Goal: Information Seeking & Learning: Learn about a topic

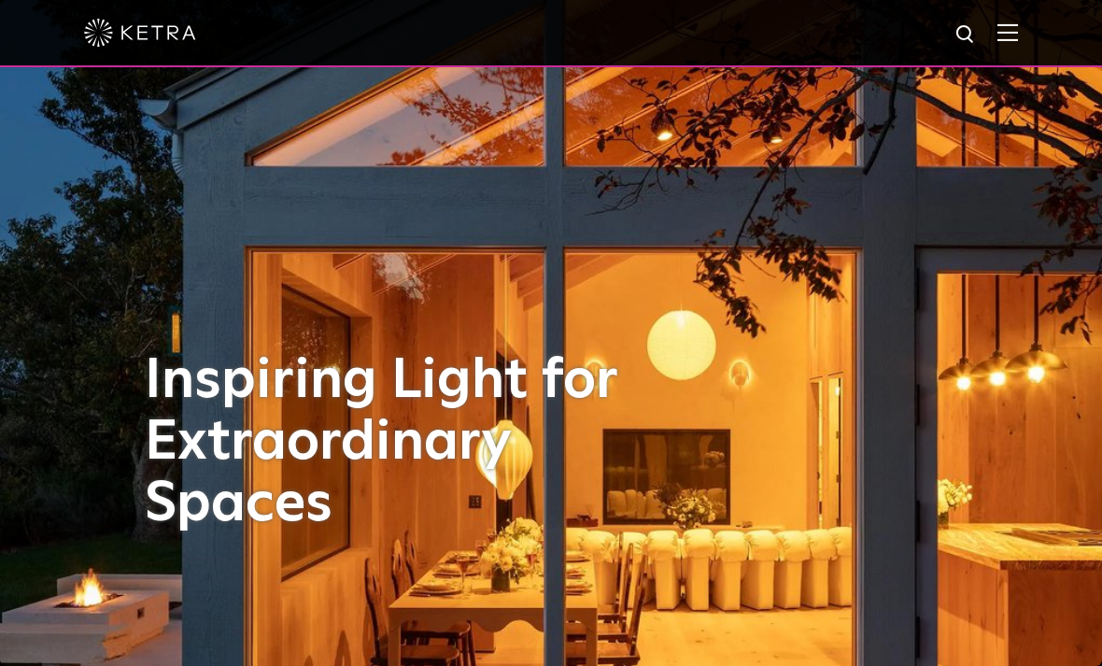
click at [1001, 40] on img at bounding box center [1007, 32] width 21 height 18
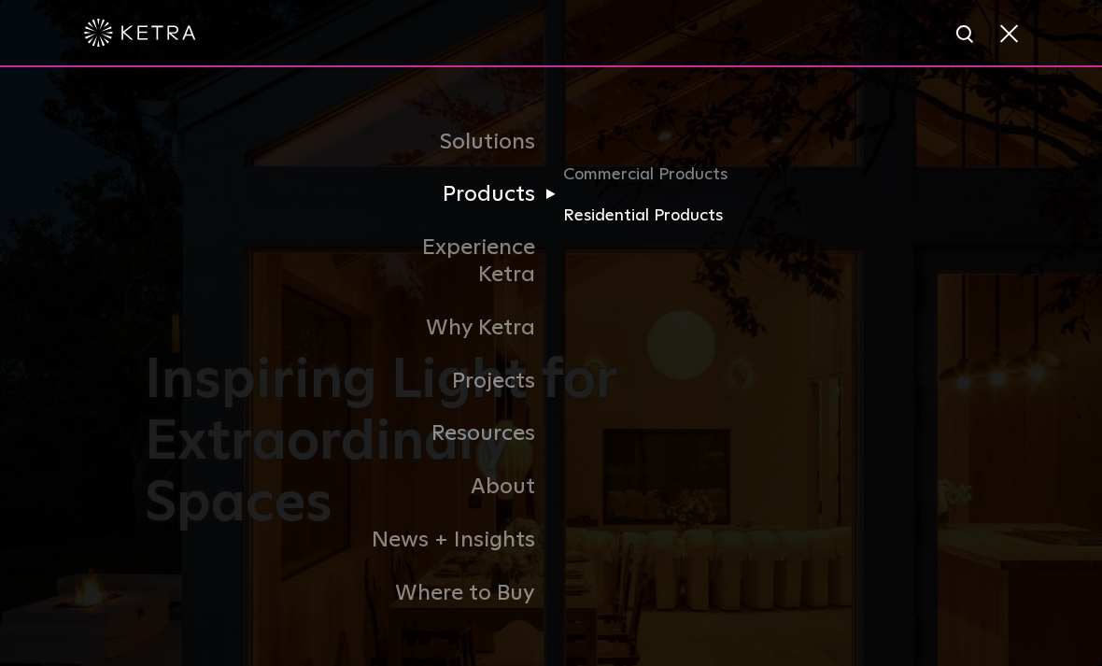
click at [653, 229] on link "Residential Products" at bounding box center [652, 215] width 179 height 27
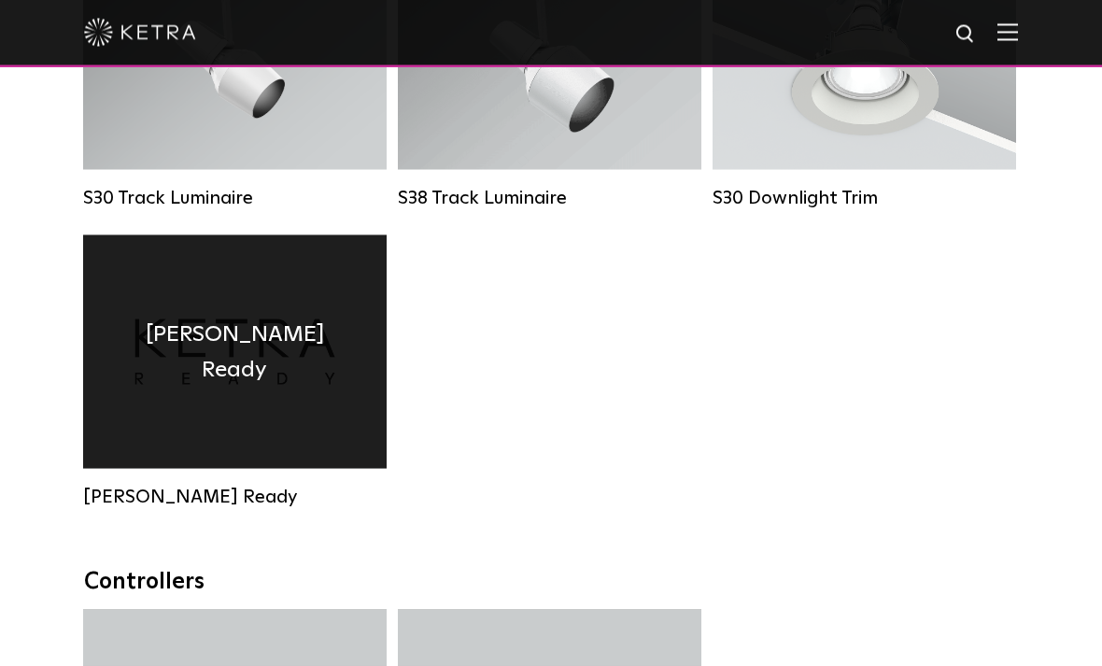
scroll to position [1599, 0]
click at [293, 410] on div "[PERSON_NAME] Ready" at bounding box center [234, 350] width 303 height 233
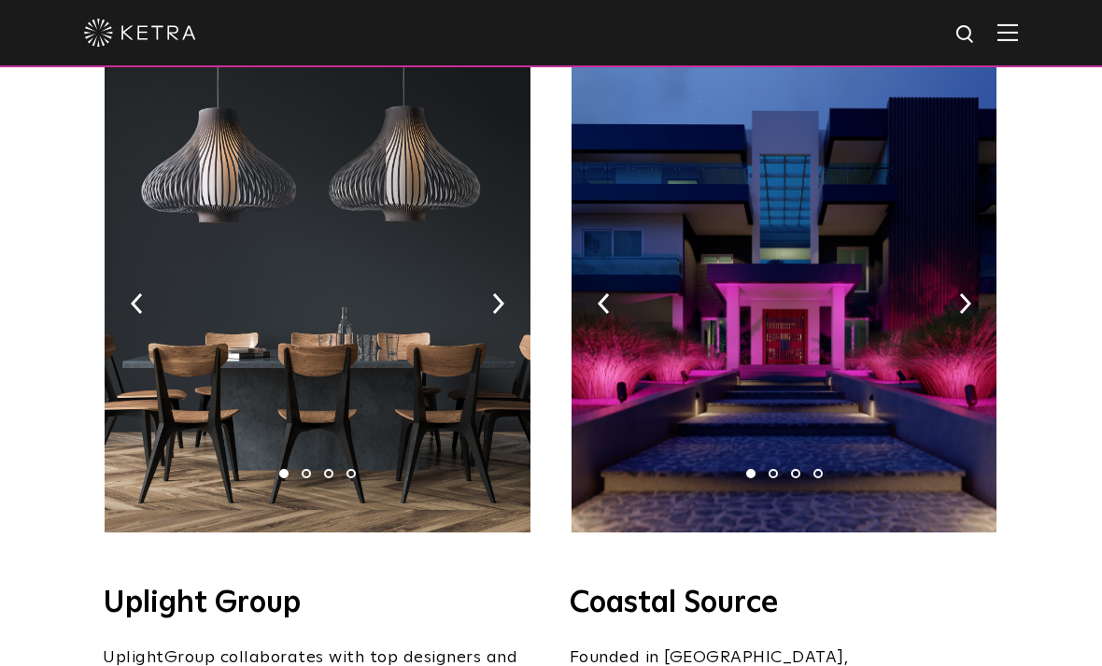
scroll to position [329, 0]
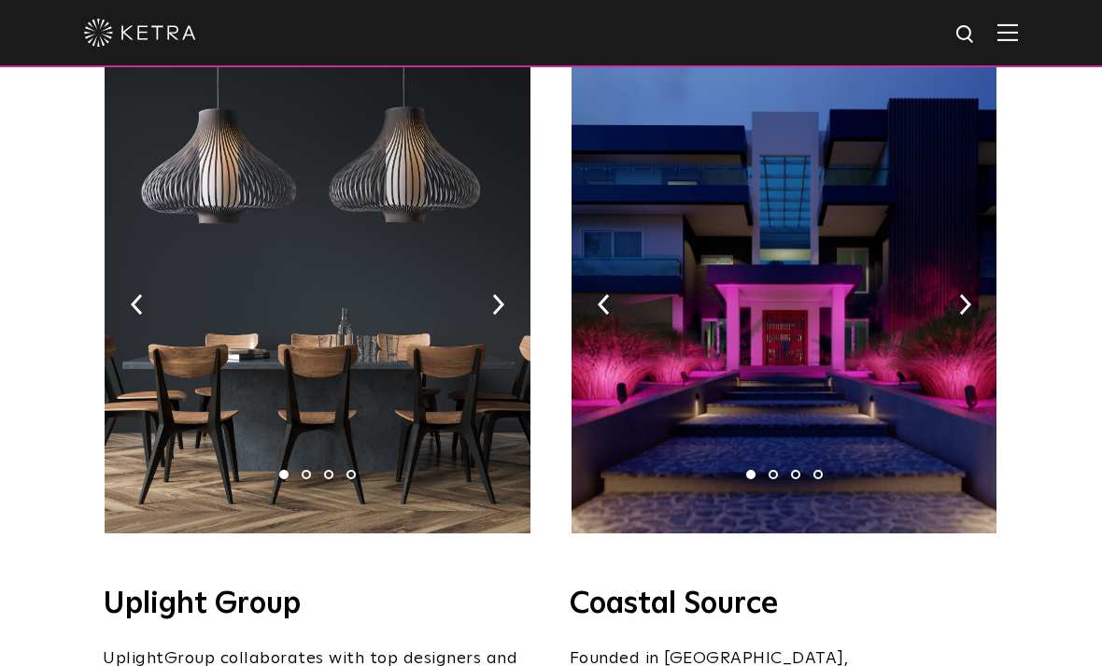
click at [504, 305] on img at bounding box center [317, 299] width 425 height 467
click at [503, 297] on img at bounding box center [498, 304] width 12 height 21
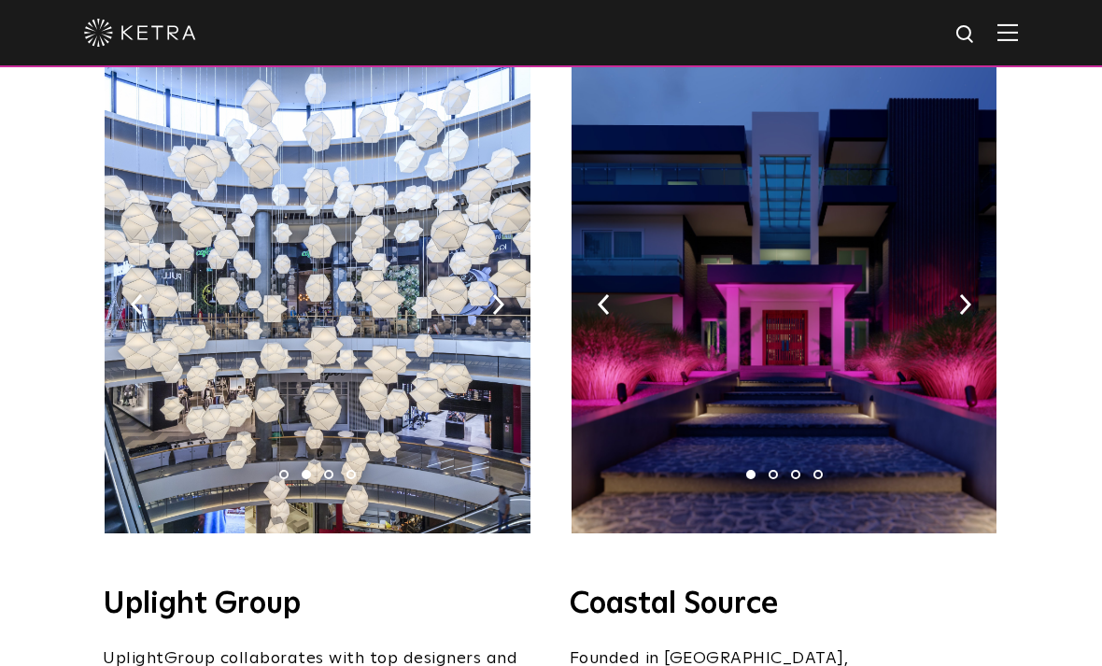
click at [510, 302] on img at bounding box center [317, 299] width 425 height 467
click at [503, 299] on img at bounding box center [498, 304] width 12 height 21
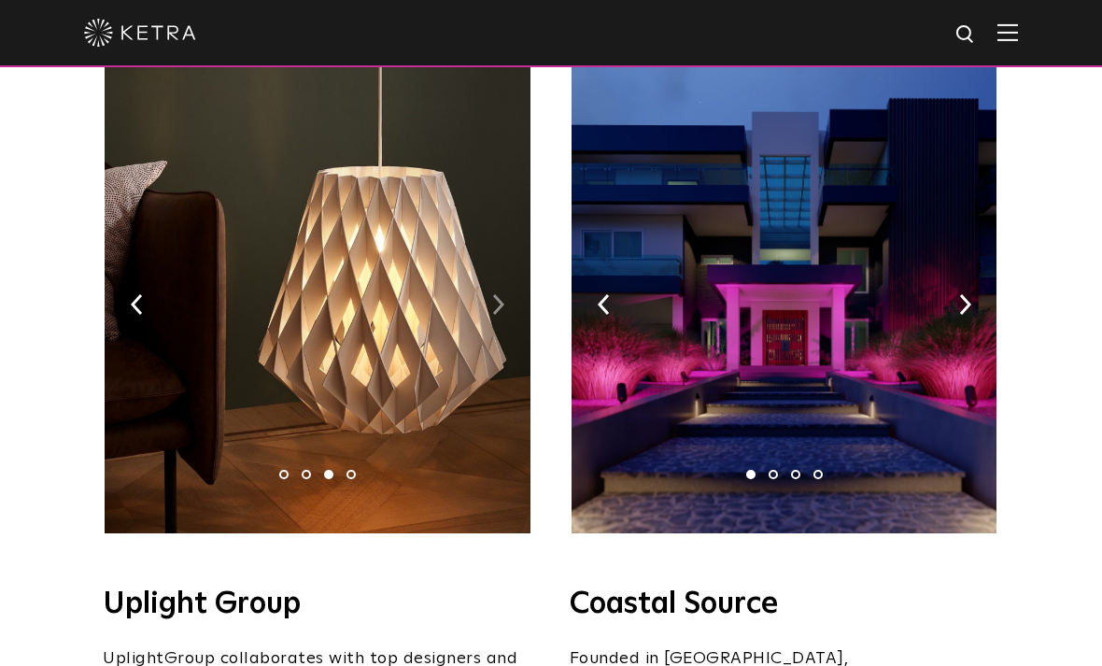
click at [503, 308] on img at bounding box center [498, 304] width 12 height 21
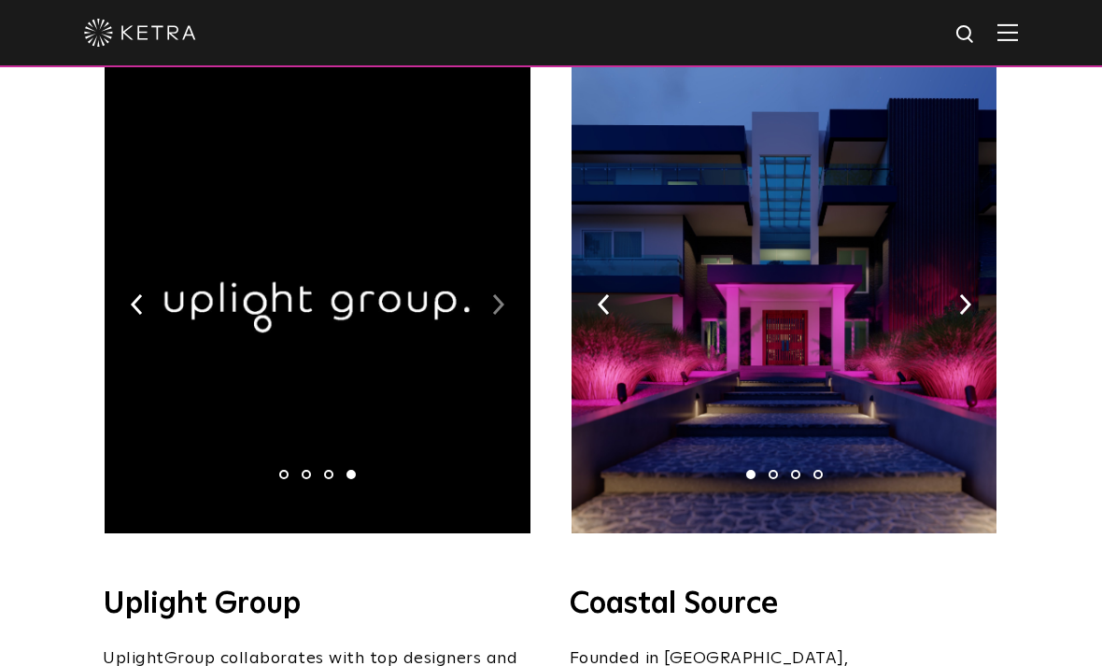
click at [501, 309] on img at bounding box center [498, 304] width 12 height 21
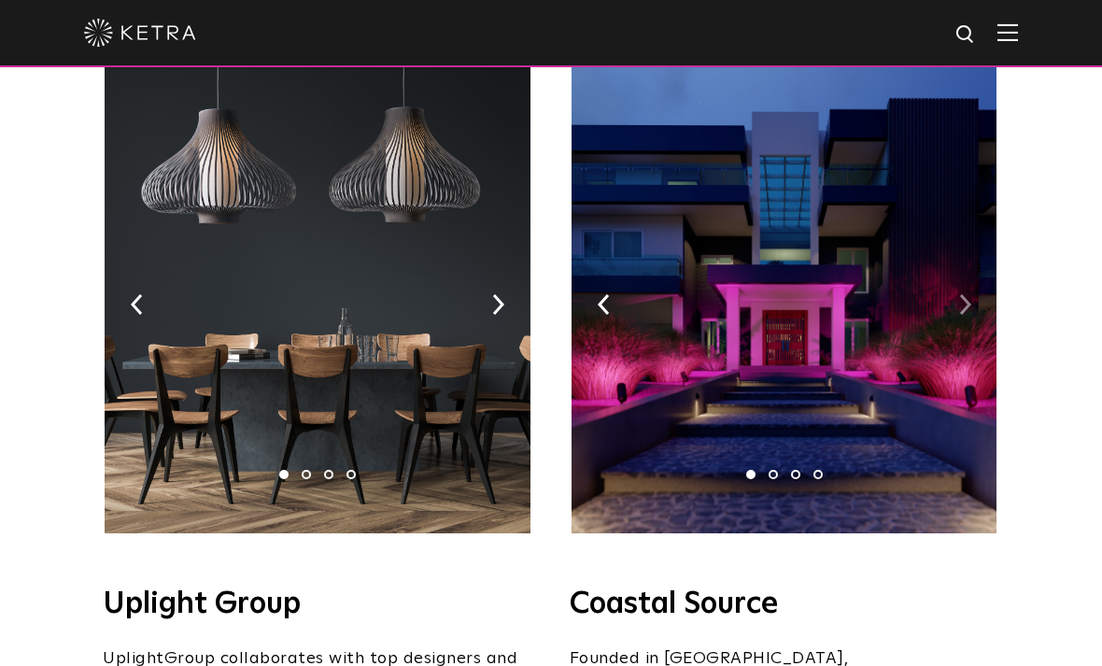
click at [962, 302] on img at bounding box center [965, 304] width 12 height 21
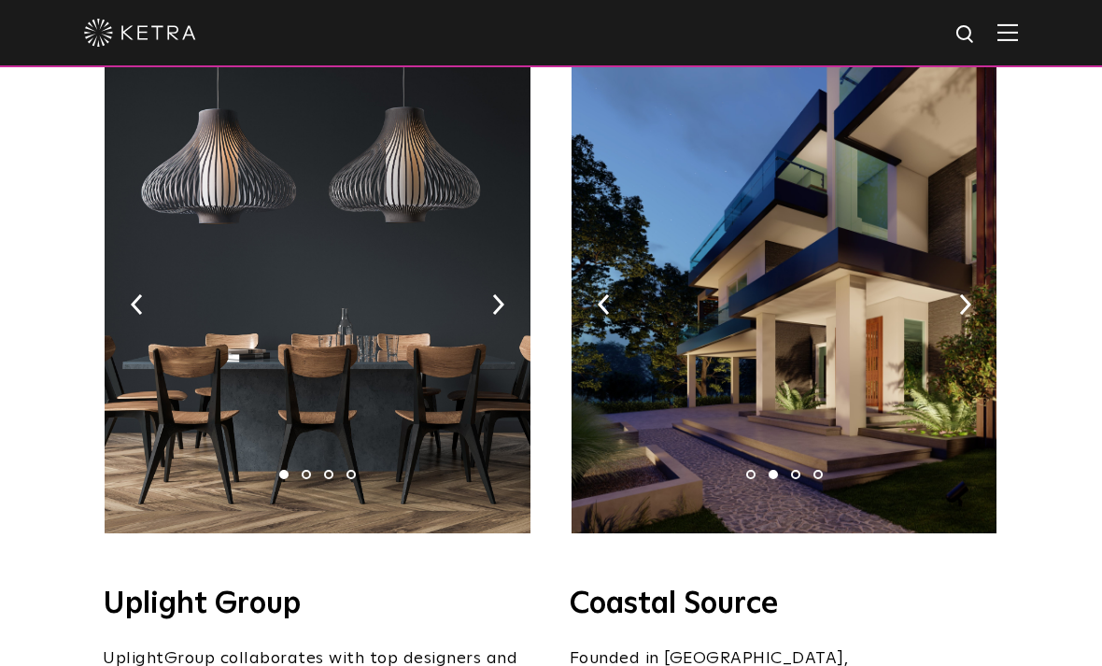
click at [973, 296] on img at bounding box center [783, 299] width 425 height 467
click at [963, 297] on img at bounding box center [965, 304] width 12 height 21
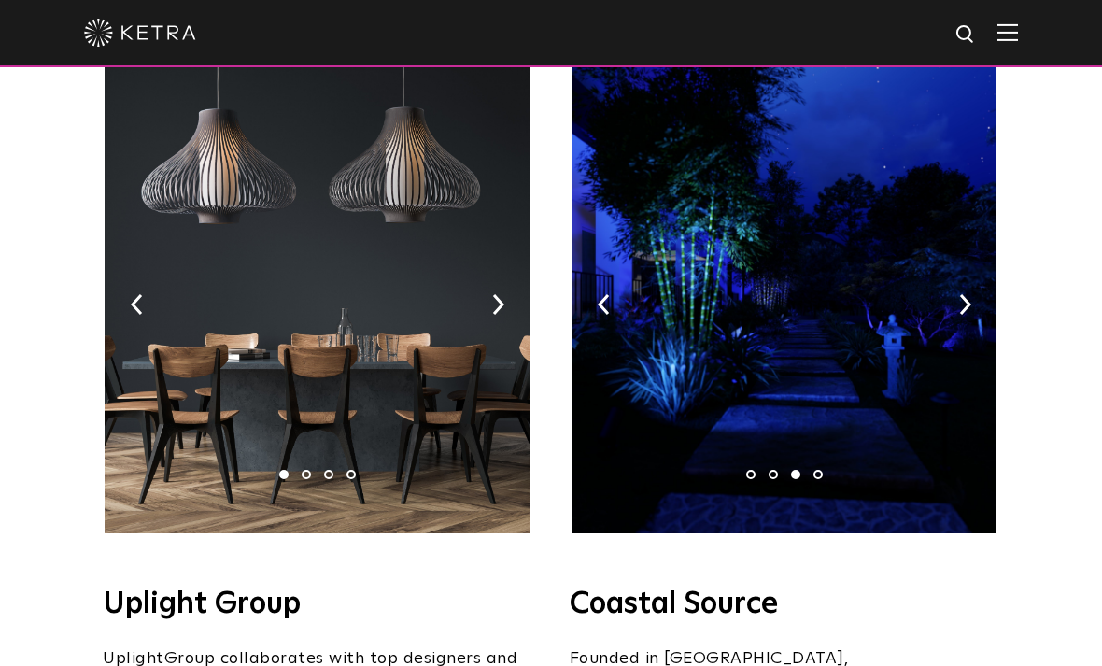
click at [973, 305] on img at bounding box center [783, 299] width 425 height 467
click at [966, 303] on img at bounding box center [965, 304] width 12 height 21
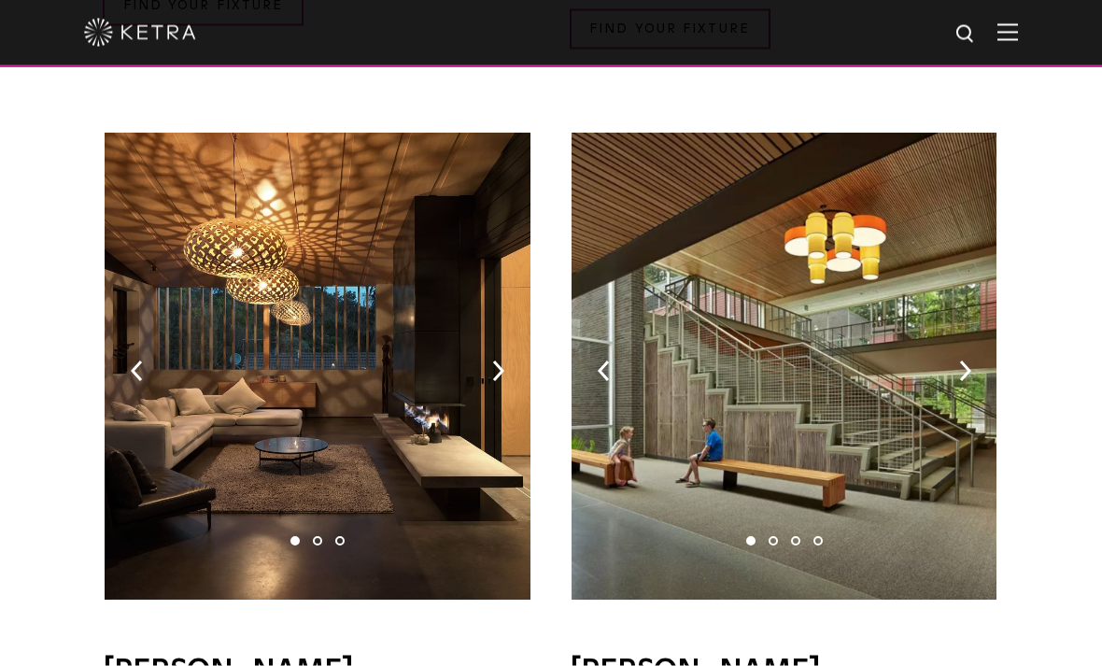
scroll to position [1183, 0]
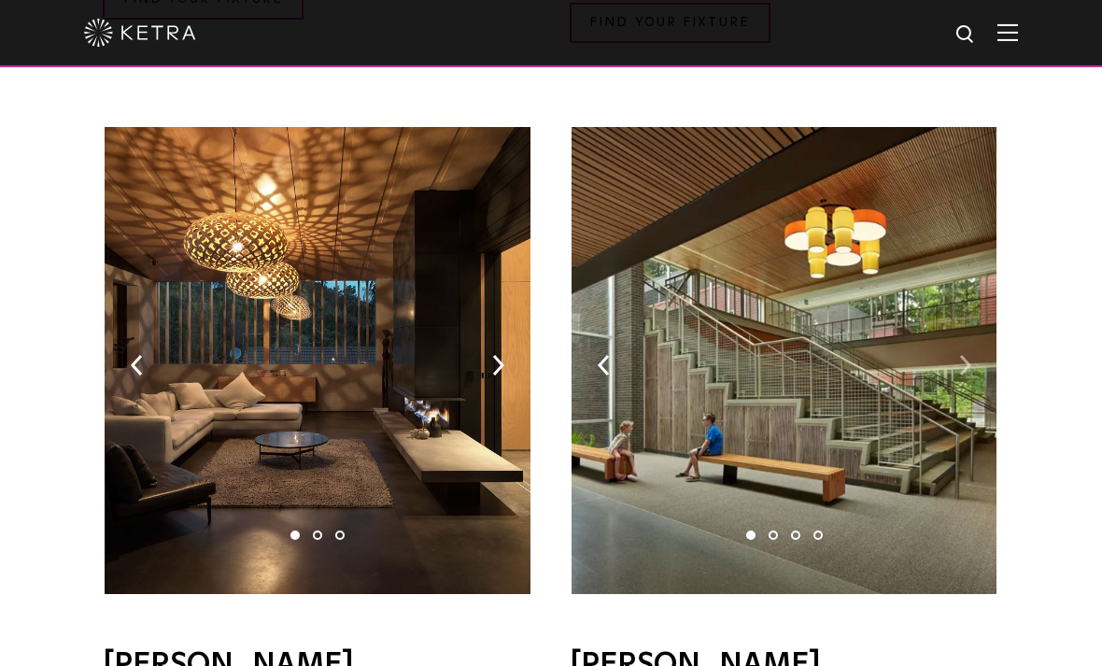
click at [964, 355] on img at bounding box center [965, 365] width 12 height 21
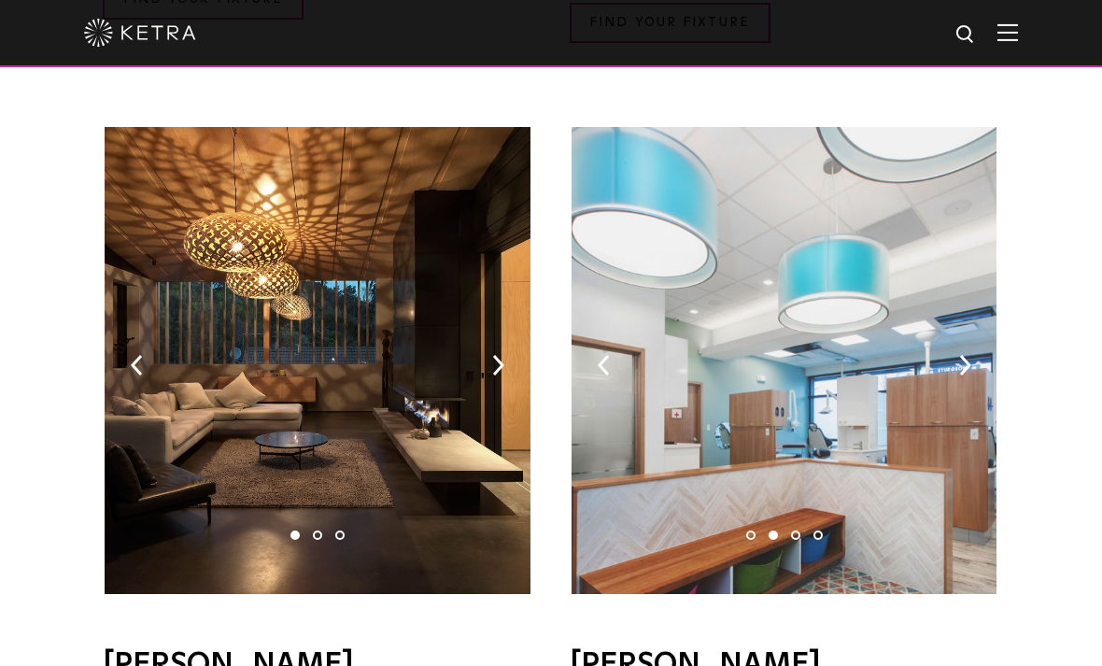
click at [958, 355] on img at bounding box center [783, 360] width 425 height 467
click at [960, 355] on img at bounding box center [965, 365] width 12 height 21
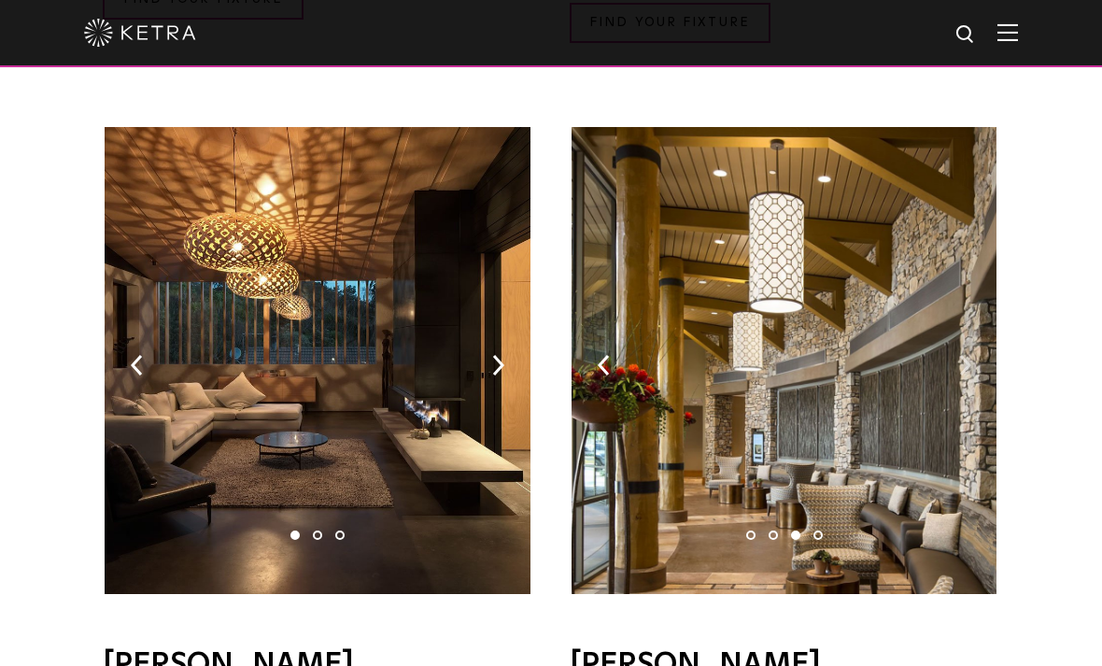
click at [962, 355] on img at bounding box center [965, 365] width 12 height 21
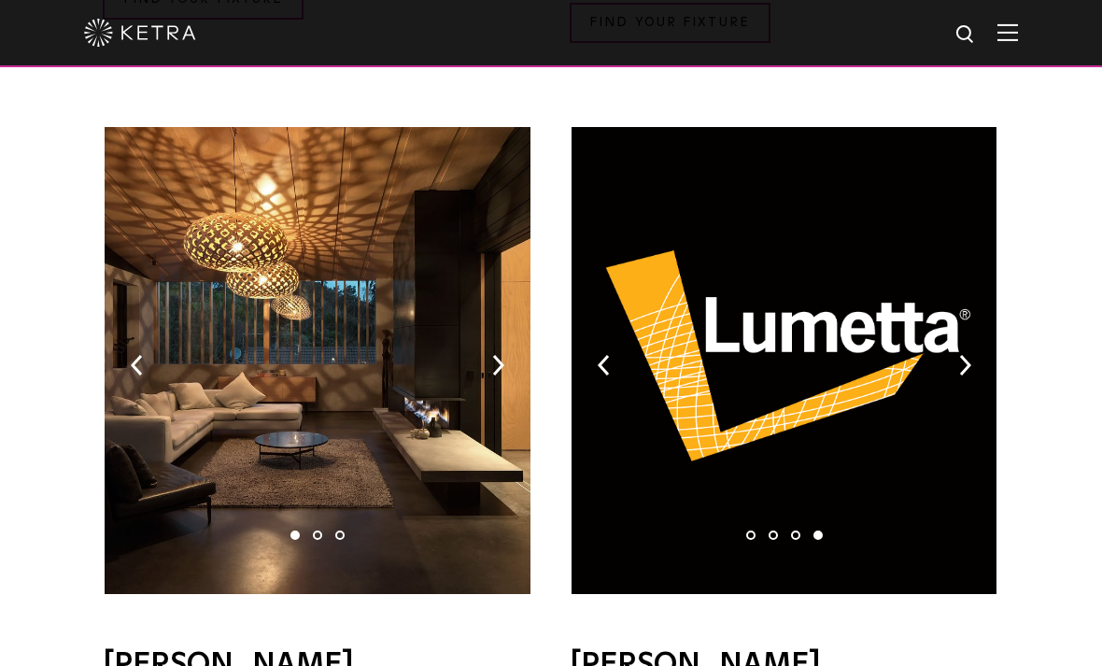
click at [501, 320] on img at bounding box center [317, 360] width 425 height 467
click at [494, 355] on img at bounding box center [498, 365] width 12 height 21
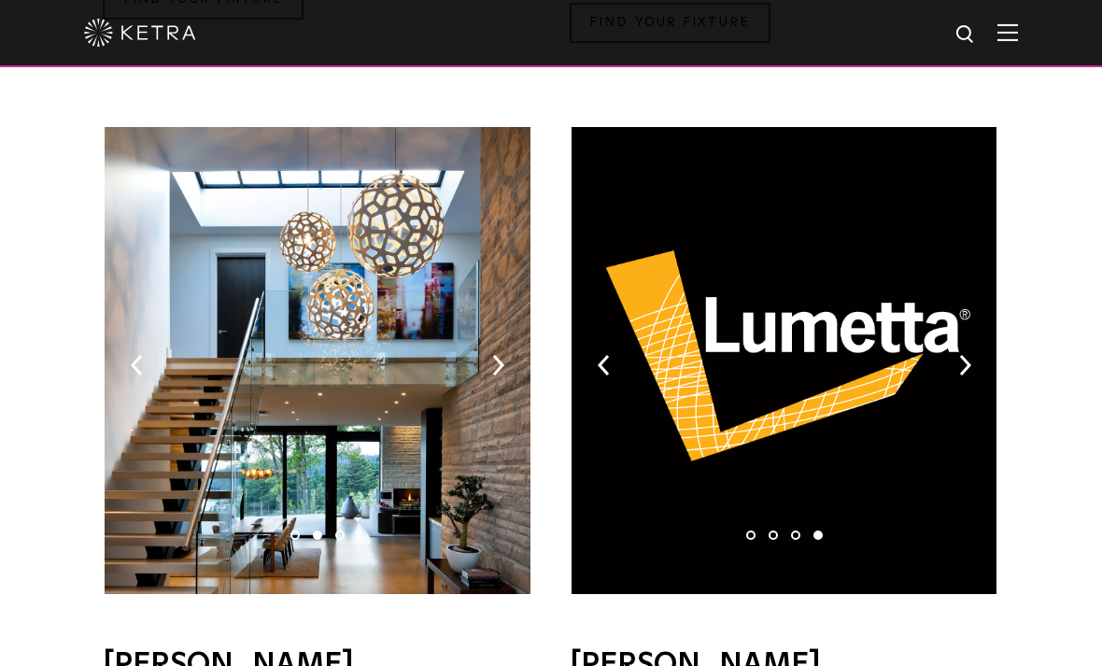
click at [506, 336] on img at bounding box center [317, 360] width 425 height 467
click at [502, 355] on img at bounding box center [498, 365] width 12 height 21
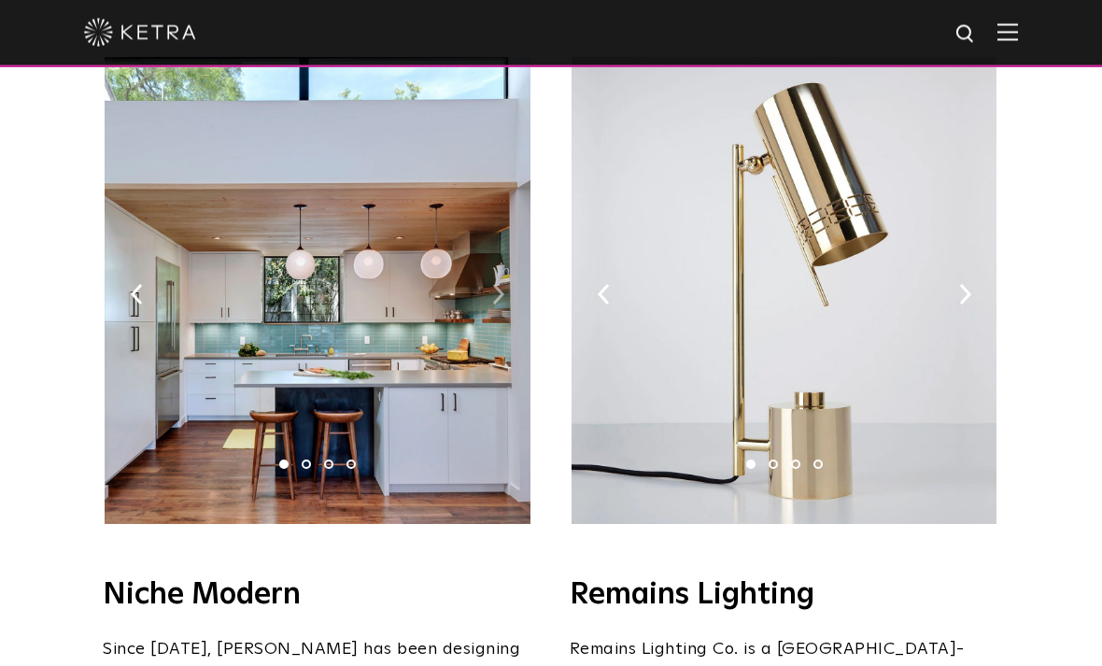
scroll to position [2168, 0]
click at [500, 284] on img at bounding box center [498, 294] width 12 height 21
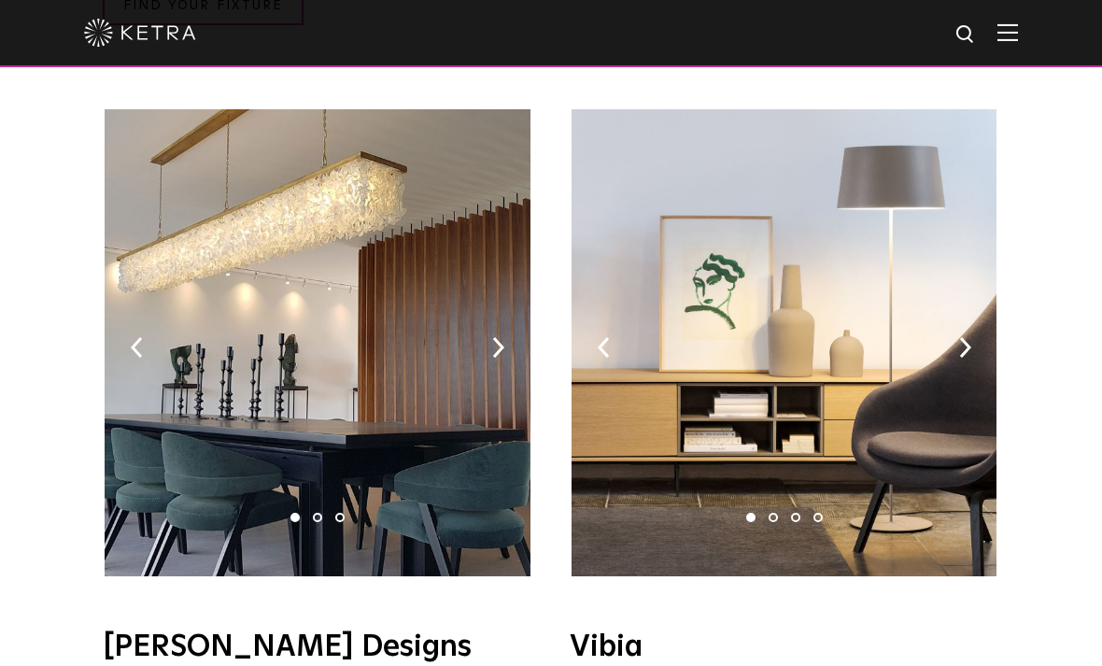
scroll to position [3052, 0]
click at [504, 288] on img at bounding box center [317, 343] width 425 height 467
click at [508, 294] on img at bounding box center [317, 343] width 425 height 467
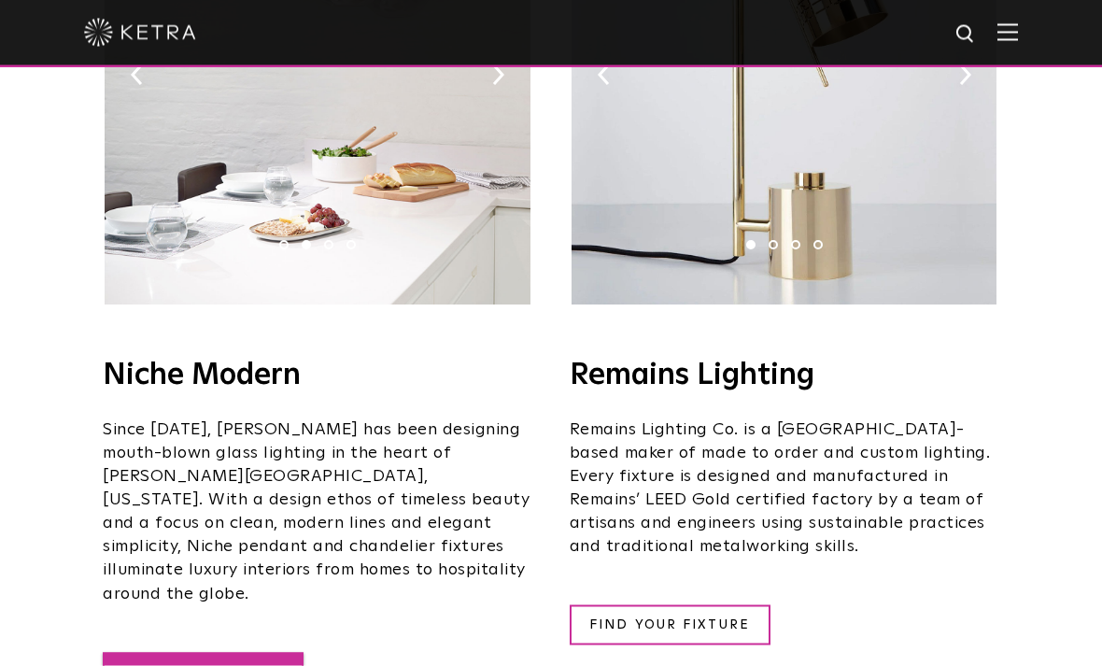
scroll to position [2387, 0]
click at [245, 652] on link "FIND YOUR FIXTURE" at bounding box center [203, 672] width 201 height 40
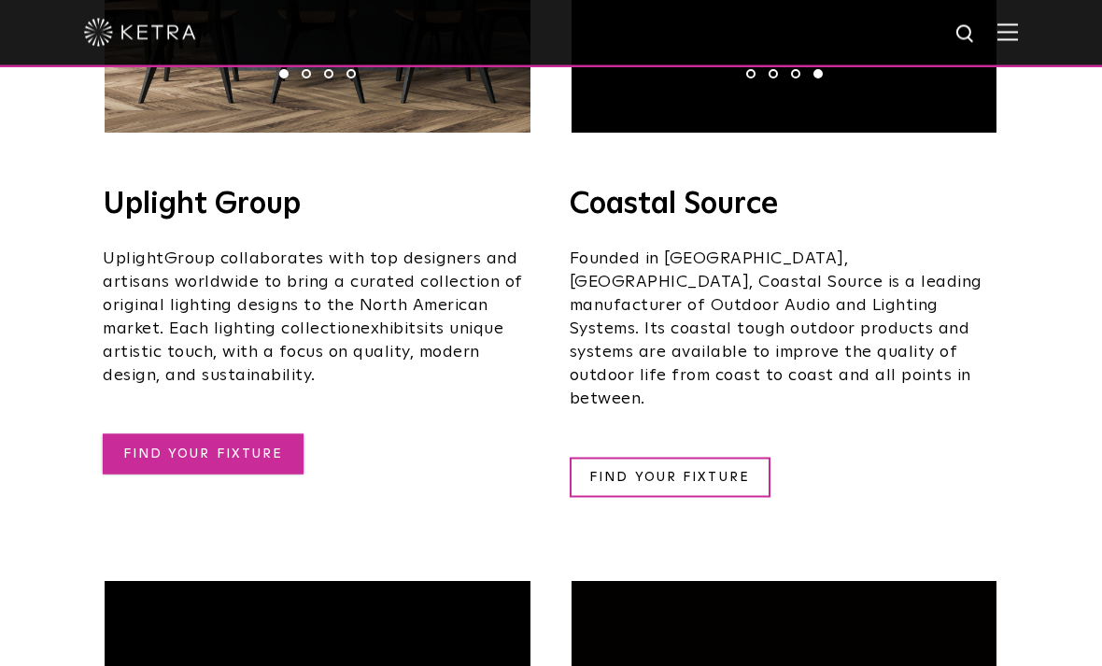
scroll to position [729, 0]
click at [232, 436] on link "FIND YOUR FIXTURE" at bounding box center [203, 453] width 201 height 40
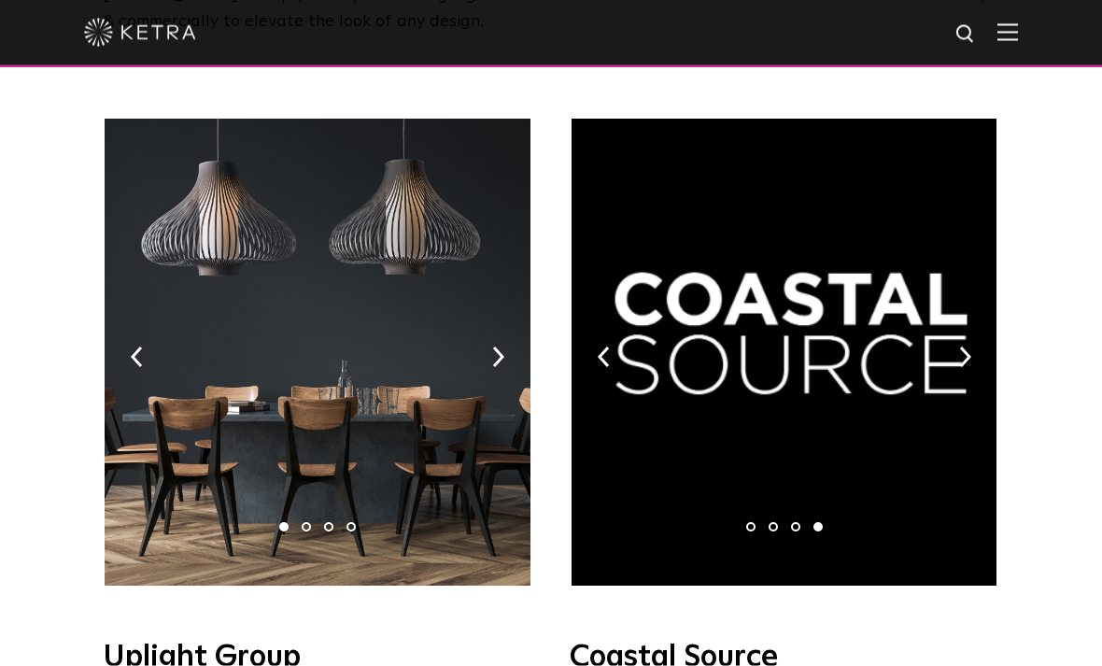
scroll to position [0, 0]
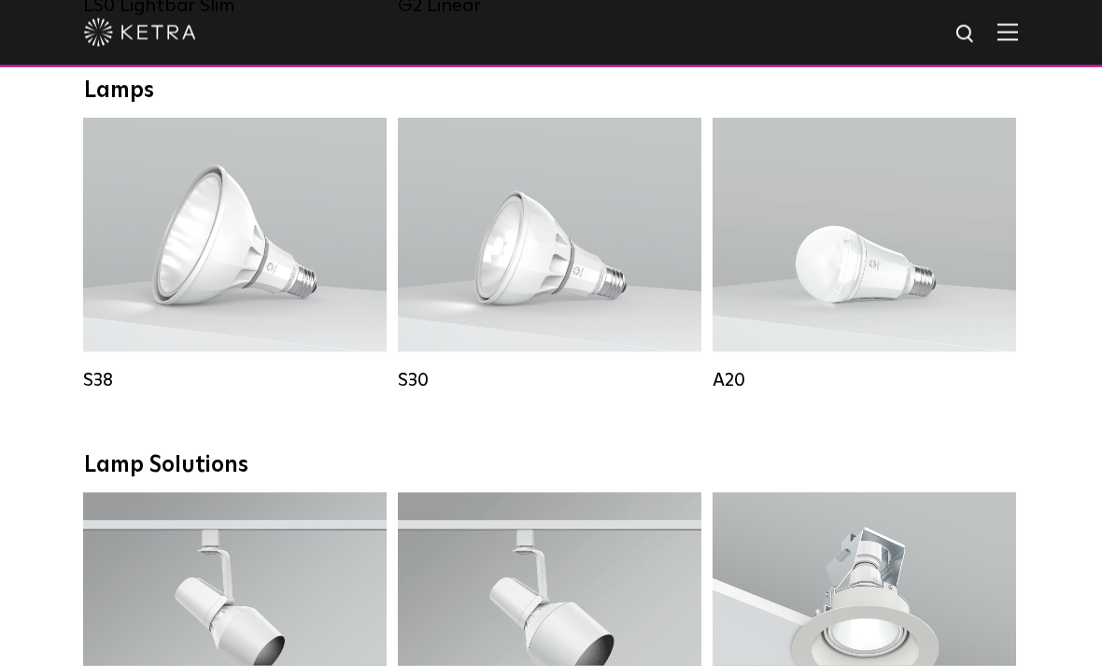
scroll to position [1041, 0]
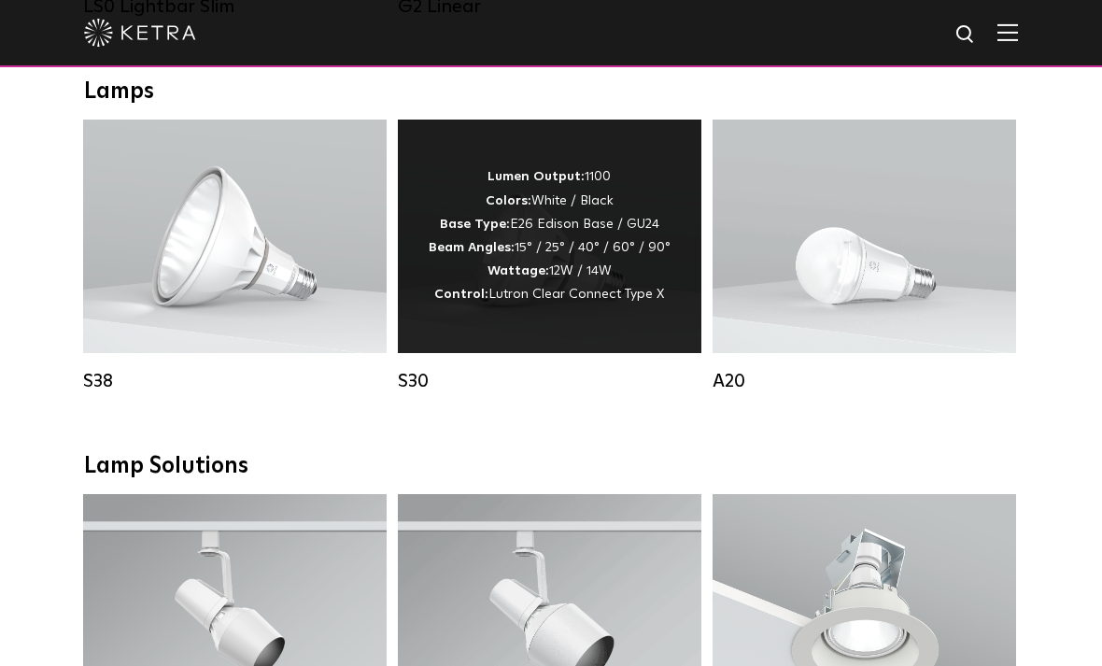
click at [602, 232] on div "Lumen Output: 1100 Colors: White / Black Base Type: E26 Edison Base / GU24 Beam…" at bounding box center [549, 235] width 242 height 141
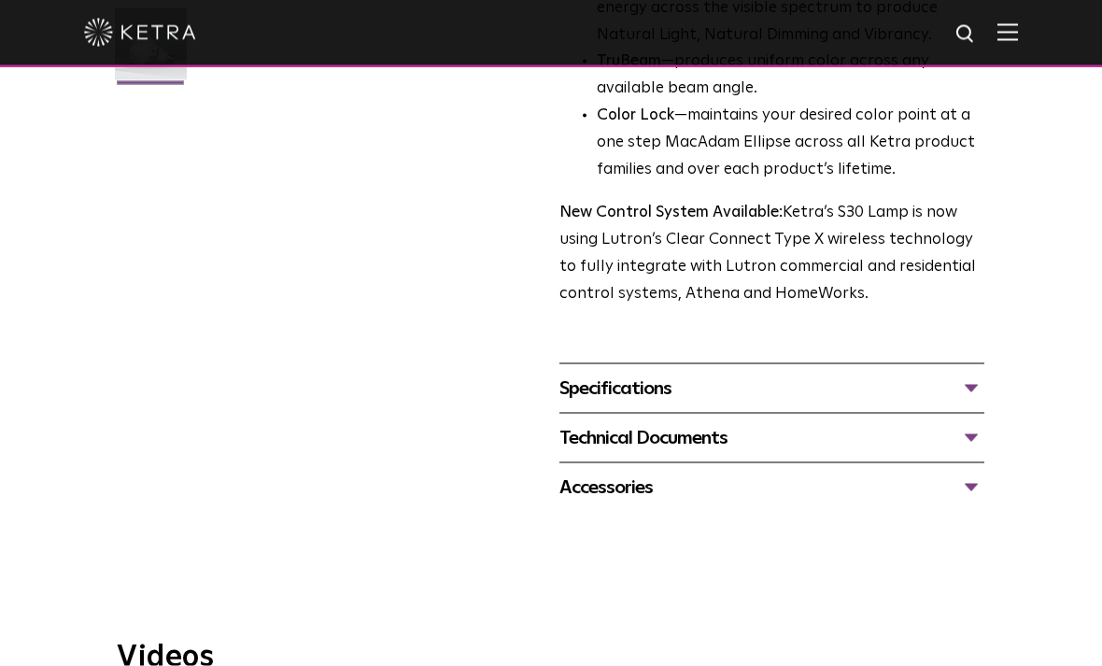
scroll to position [558, 0]
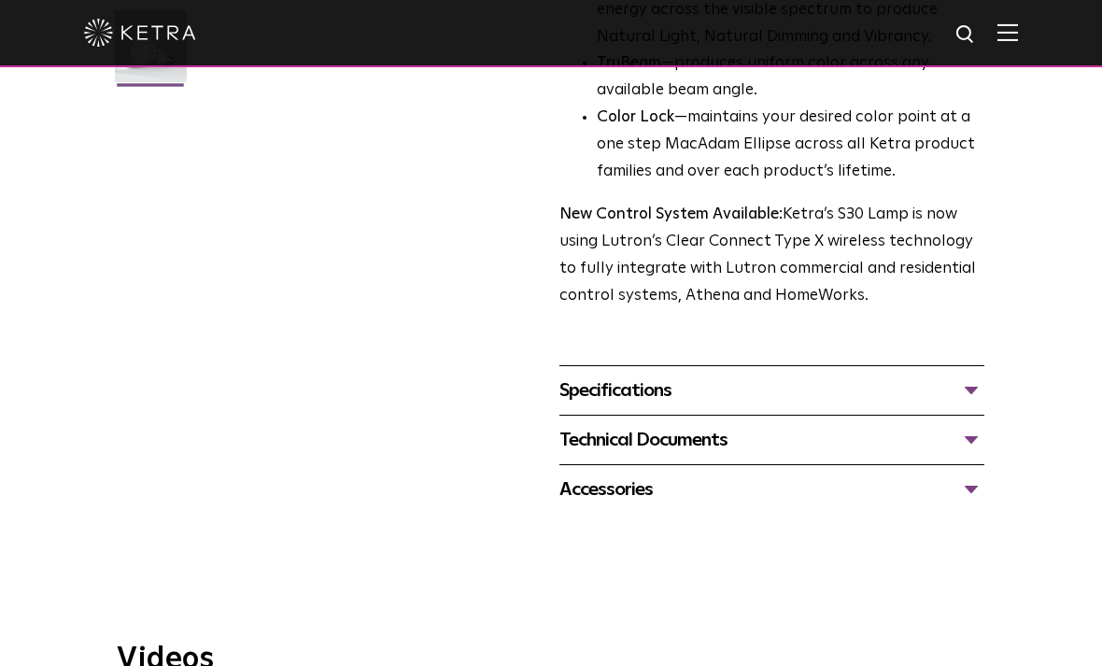
click at [661, 375] on div "Specifications" at bounding box center [771, 390] width 425 height 30
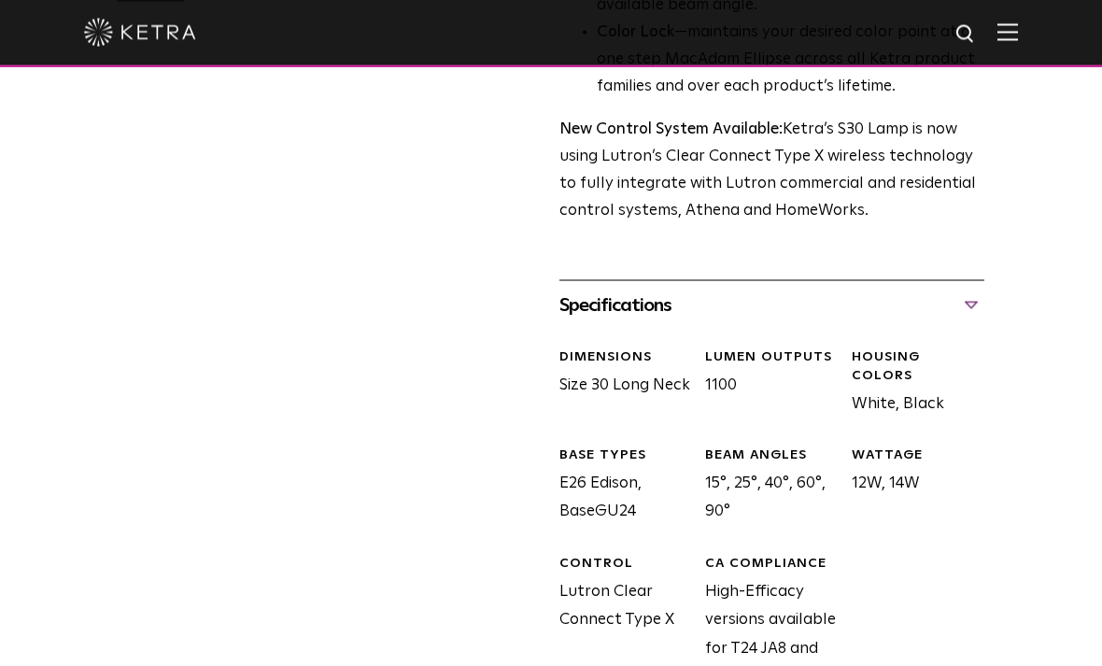
scroll to position [645, 0]
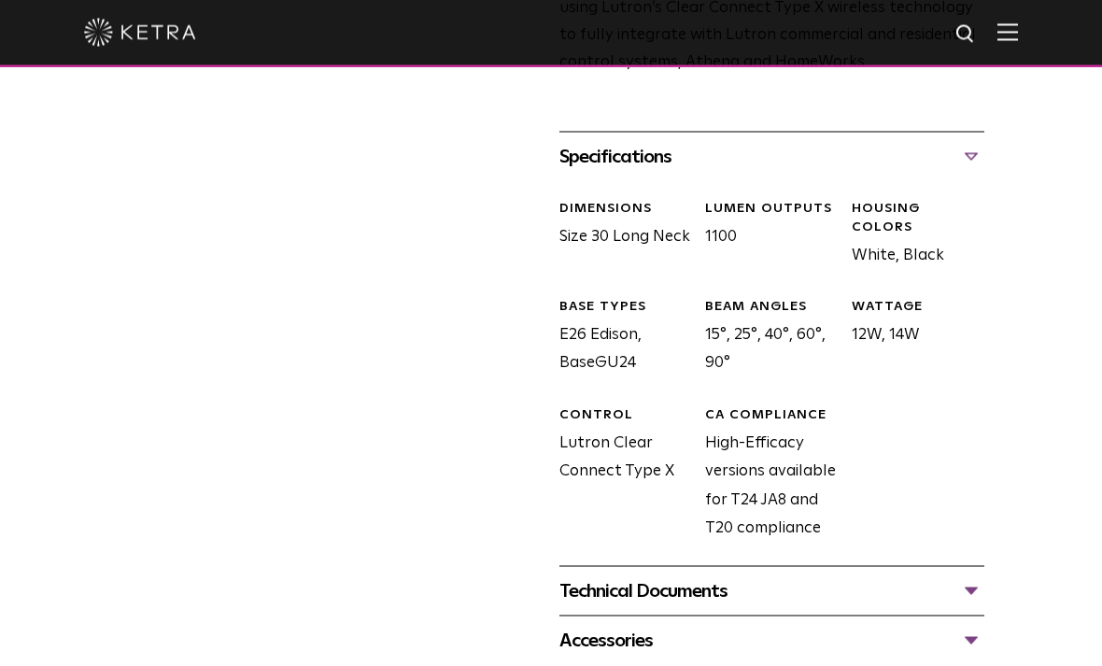
click at [733, 576] on div "Technical Documents" at bounding box center [771, 591] width 425 height 30
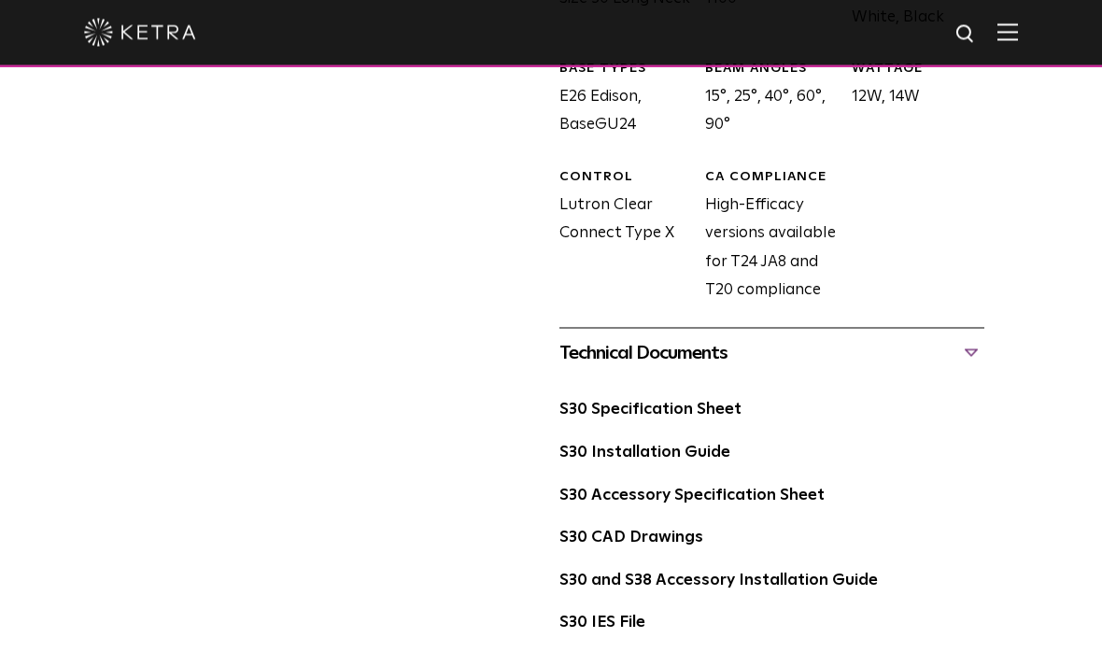
scroll to position [1031, 0]
click at [724, 400] on link "S30 Specification Sheet" at bounding box center [650, 408] width 182 height 16
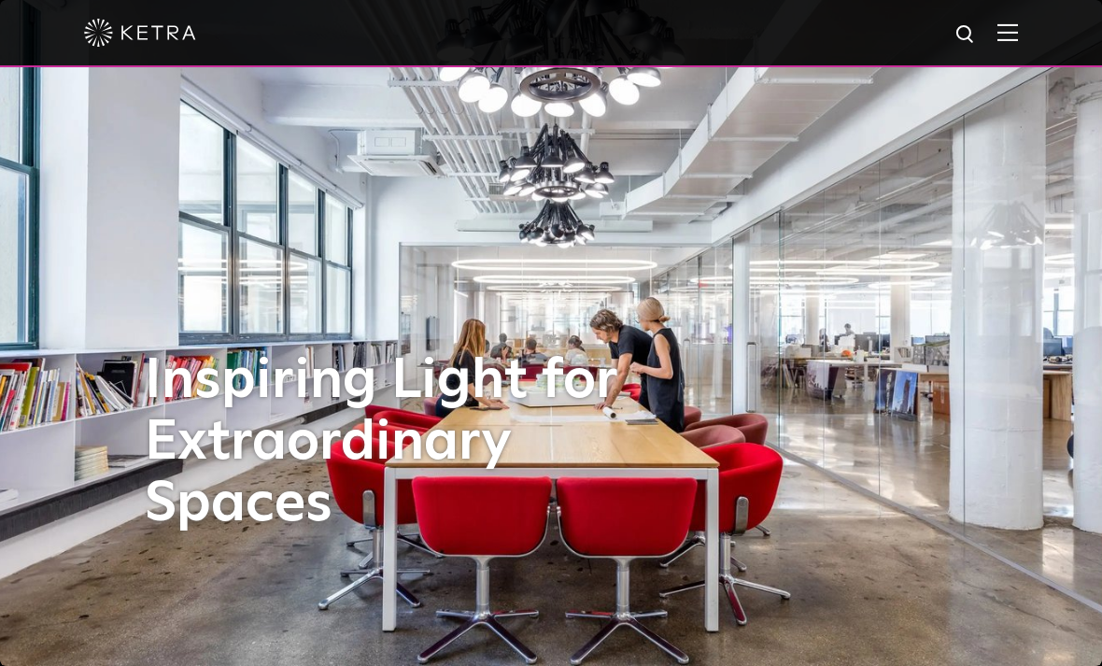
click at [1001, 36] on img at bounding box center [1007, 32] width 21 height 18
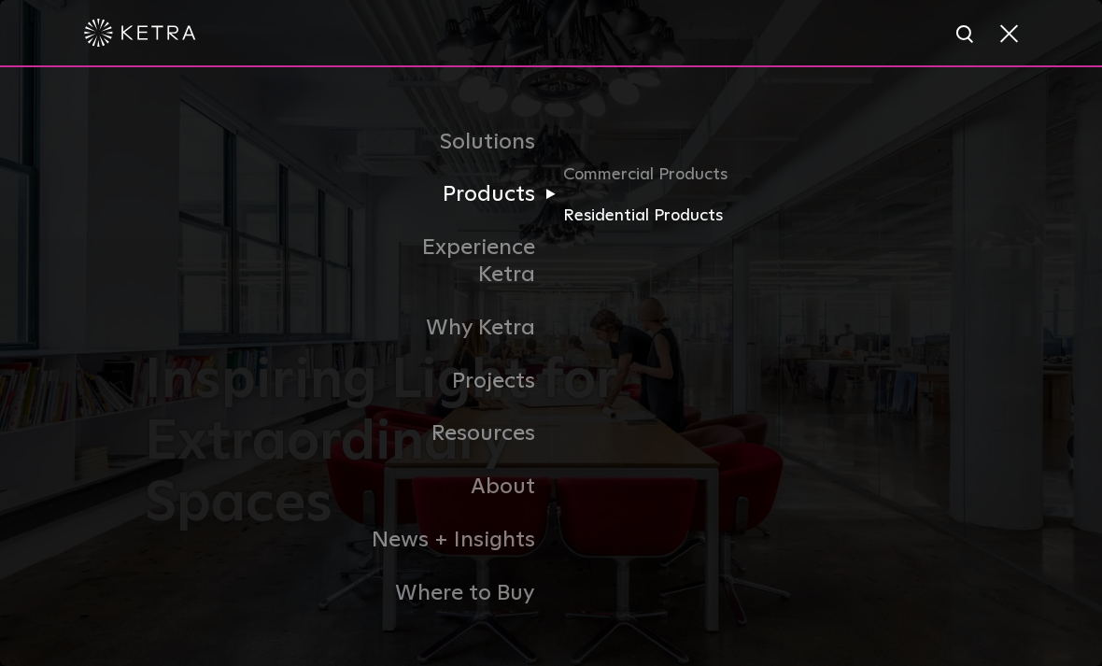
click at [678, 229] on link "Residential Products" at bounding box center [652, 215] width 179 height 27
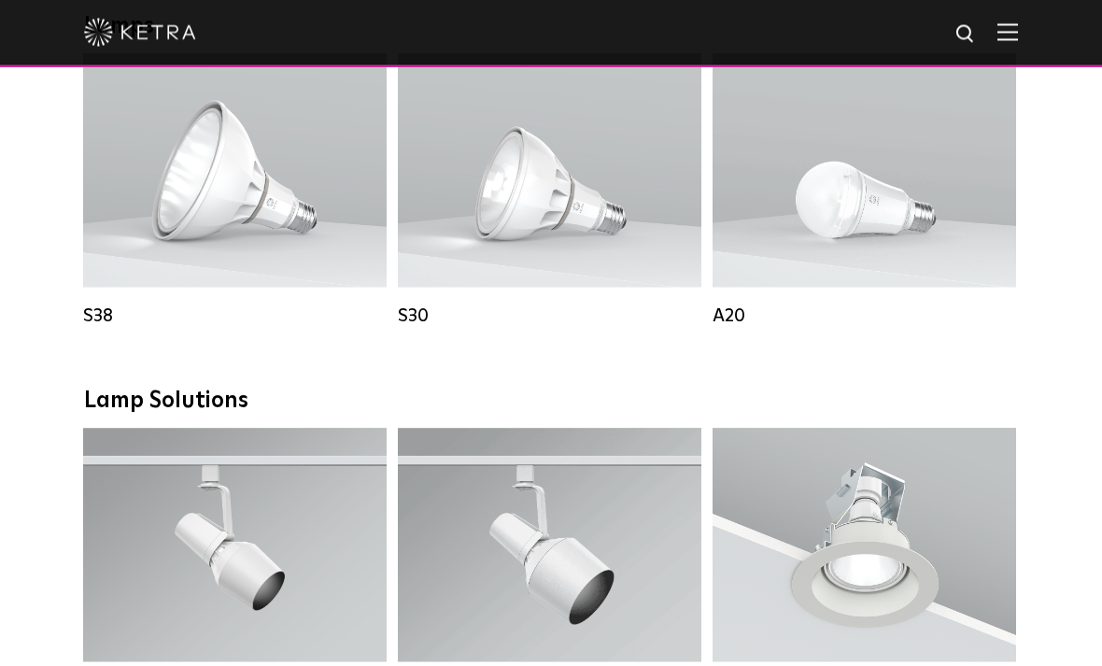
scroll to position [1094, 0]
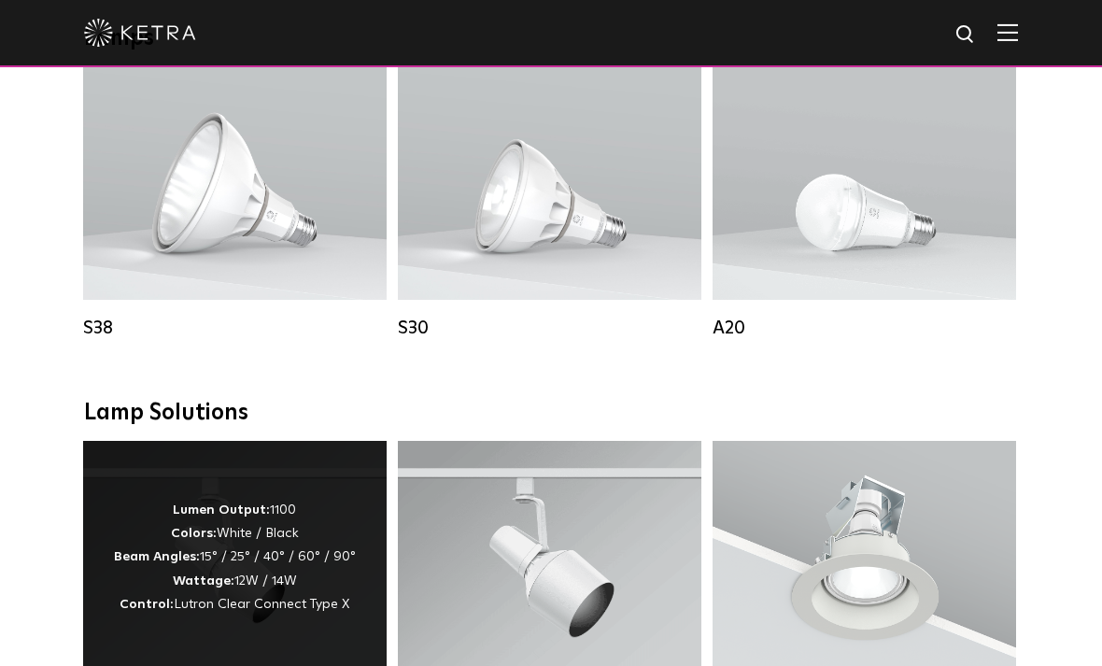
click at [268, 568] on div "Lumen Output: 1100 Colors: White / Black Beam Angles: 15° / 25° / 40° / 60° / 9…" at bounding box center [235, 557] width 242 height 118
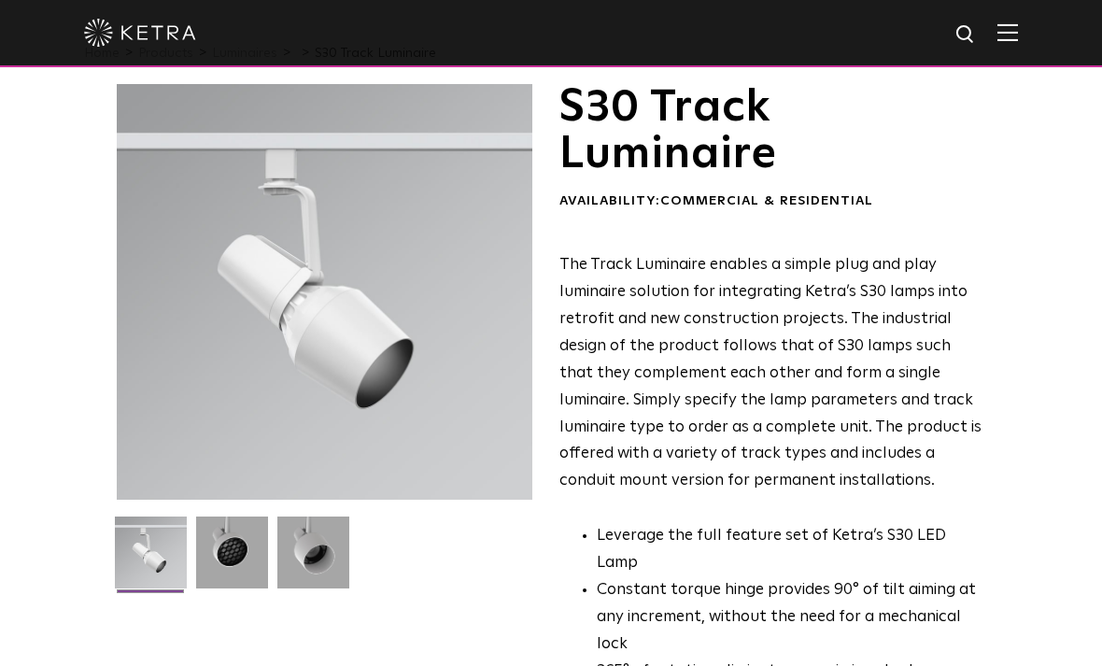
scroll to position [53, 0]
